Goal: Task Accomplishment & Management: Use online tool/utility

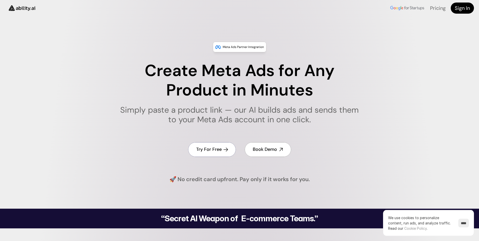
click at [220, 143] on link "Try For Free" at bounding box center [212, 149] width 48 height 14
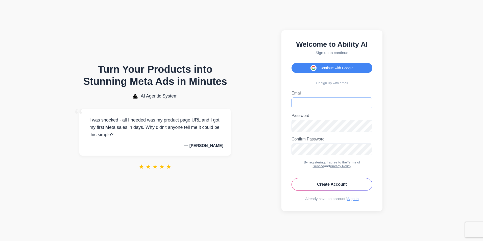
click at [306, 102] on input "Email" at bounding box center [331, 102] width 81 height 11
type input "**********"
click at [291, 178] on button "Create Account" at bounding box center [331, 184] width 81 height 13
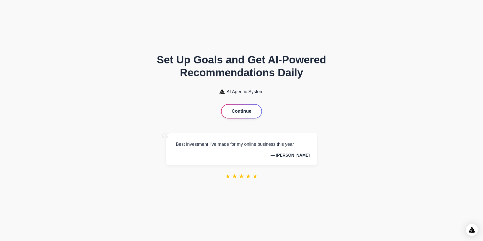
click at [245, 108] on button "Continue" at bounding box center [241, 110] width 40 height 13
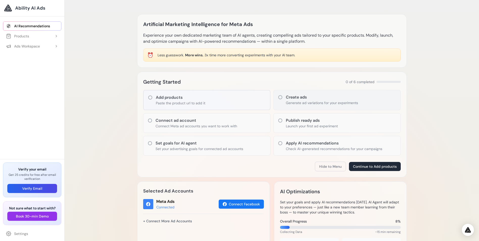
click at [306, 101] on p "Generate ad variations for your experiments" at bounding box center [322, 102] width 72 height 5
click at [338, 119] on div "Publish ready ads Launch your first ad experiment" at bounding box center [336, 123] width 127 height 20
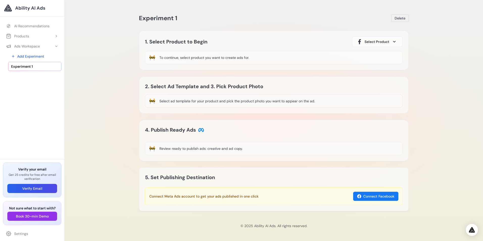
click at [374, 40] on span "Select Product" at bounding box center [376, 41] width 25 height 5
click at [394, 41] on icon at bounding box center [394, 41] width 2 height 1
click at [384, 40] on span "Select Product" at bounding box center [376, 41] width 25 height 5
